Goal: Find specific page/section

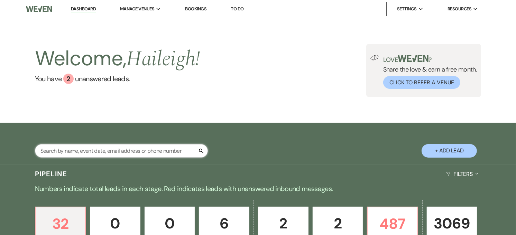
drag, startPoint x: 0, startPoint y: 0, endPoint x: 135, endPoint y: 154, distance: 204.7
click at [135, 154] on input "text" at bounding box center [121, 150] width 173 height 13
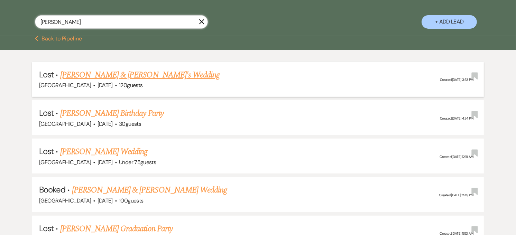
scroll to position [130, 0]
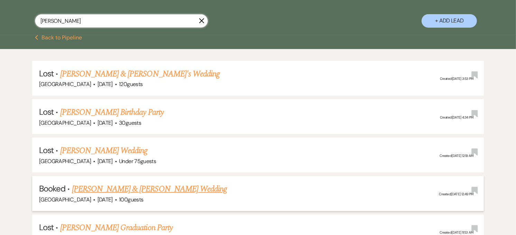
type input "[PERSON_NAME]"
click at [126, 190] on link "[PERSON_NAME] & [PERSON_NAME] Wedding" at bounding box center [149, 189] width 155 height 12
